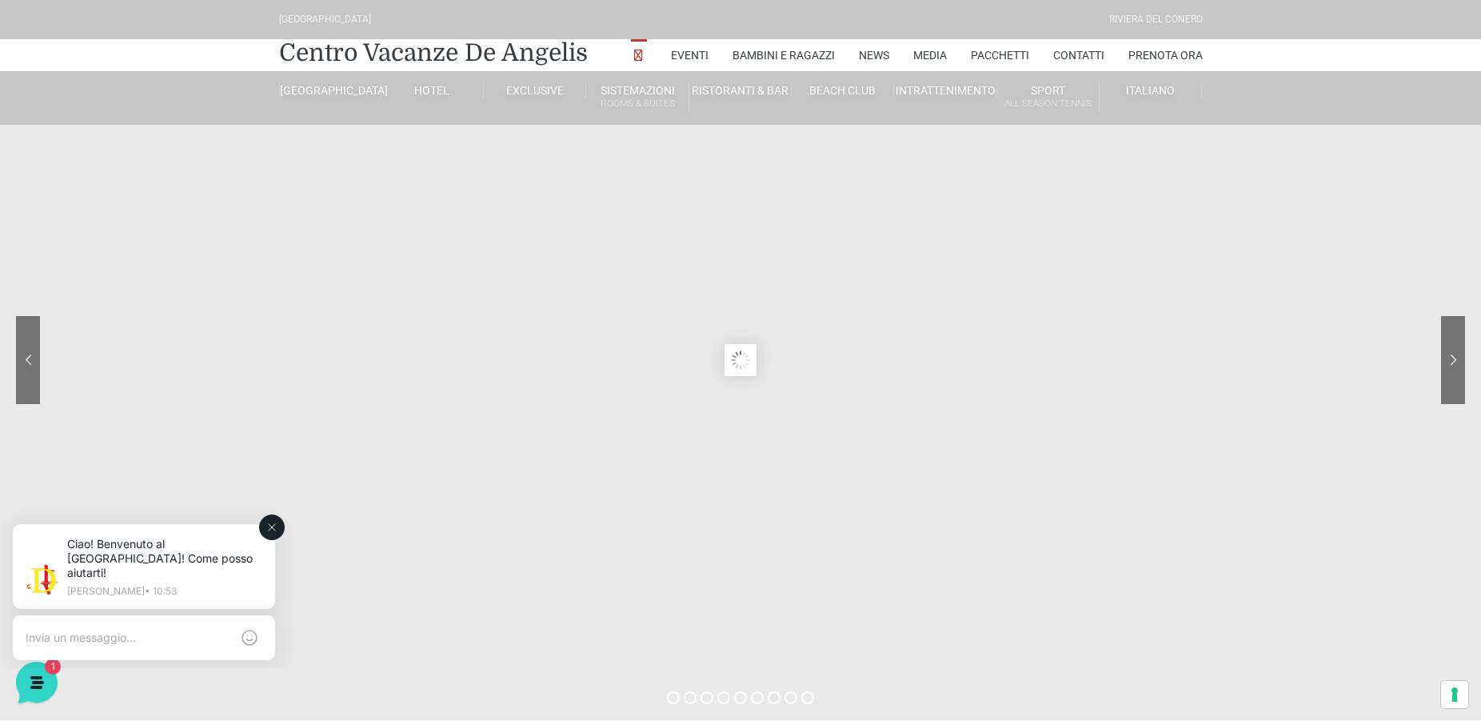
click at [266, 526] on icon at bounding box center [272, 527] width 13 height 13
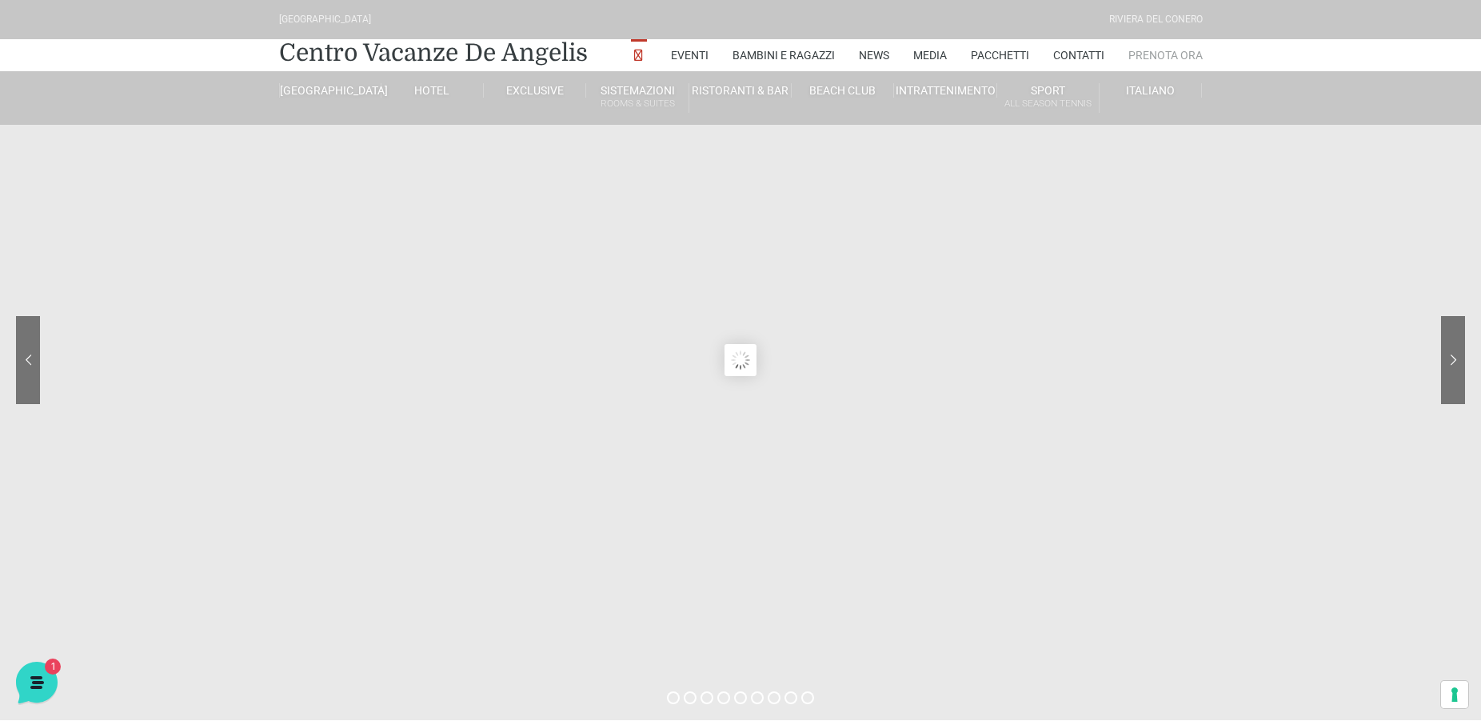
click at [1152, 54] on link "Prenota Ora" at bounding box center [1165, 55] width 74 height 32
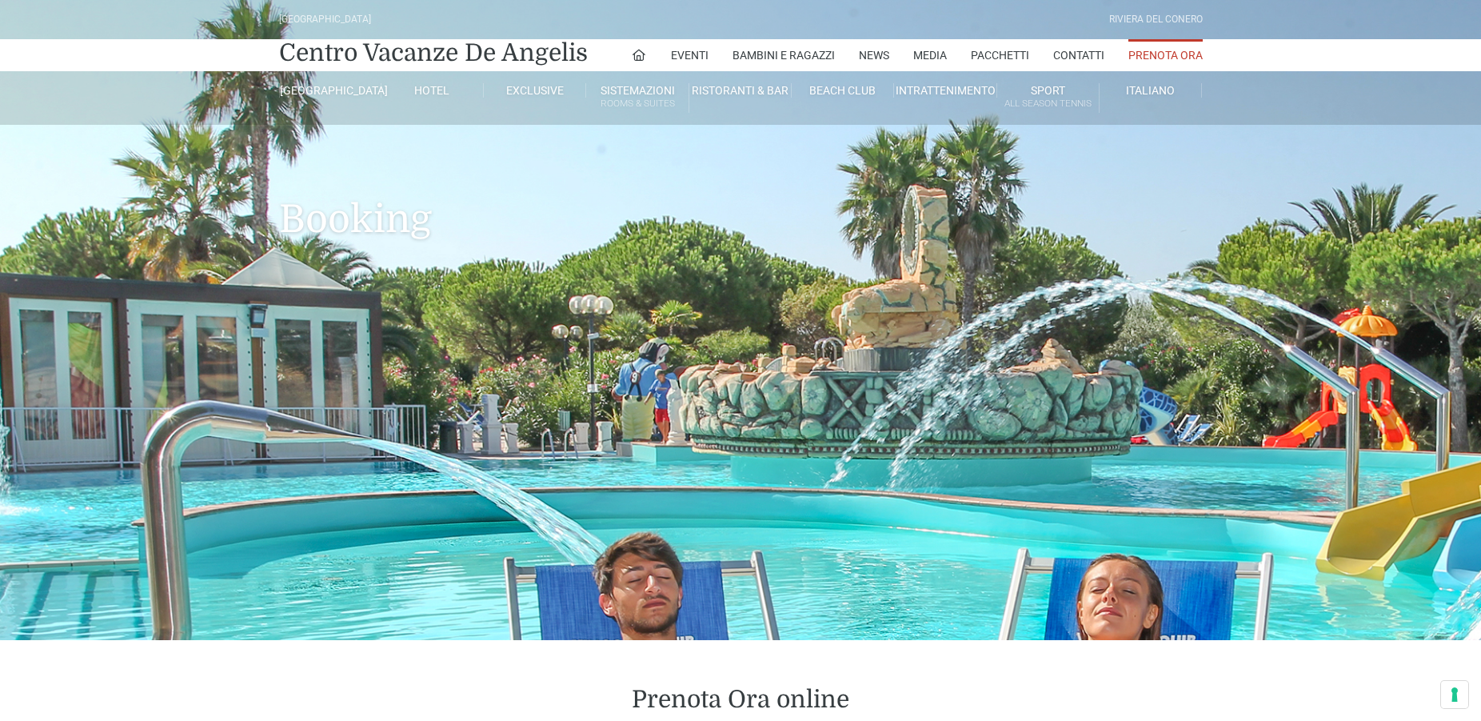
click at [1187, 55] on link "Prenota Ora" at bounding box center [1165, 55] width 74 height 32
